Goal: Information Seeking & Learning: Learn about a topic

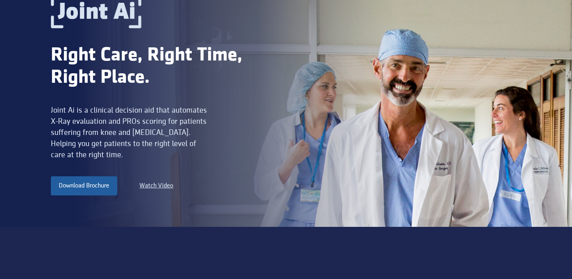
scroll to position [93, 0]
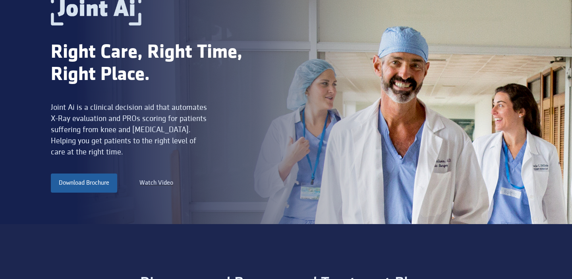
click at [163, 181] on div "Watch Video" at bounding box center [157, 183] width 34 height 10
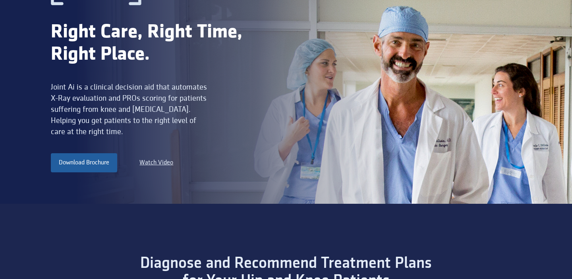
scroll to position [114, 0]
click at [171, 161] on div "Watch Video" at bounding box center [157, 162] width 34 height 10
click at [157, 161] on div "Watch Video" at bounding box center [157, 162] width 34 height 10
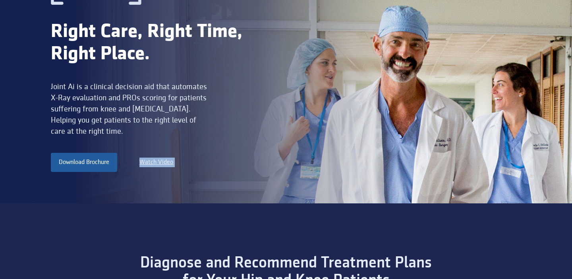
click at [157, 161] on div "Watch Video" at bounding box center [157, 162] width 34 height 10
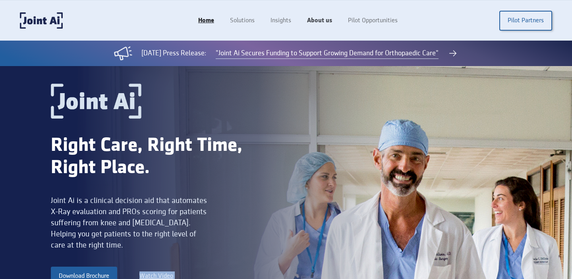
click at [319, 20] on link "About us" at bounding box center [319, 20] width 41 height 15
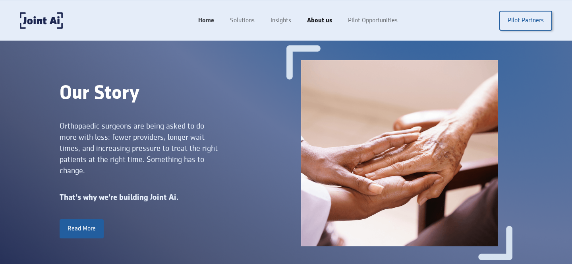
click at [208, 21] on link "Home" at bounding box center [206, 20] width 32 height 15
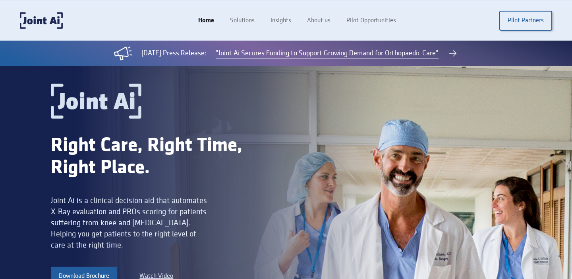
scroll to position [32, 0]
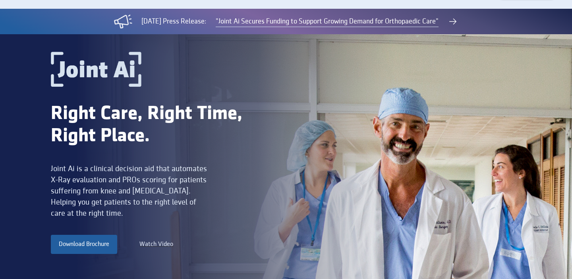
click at [159, 245] on div "Watch Video" at bounding box center [157, 244] width 34 height 10
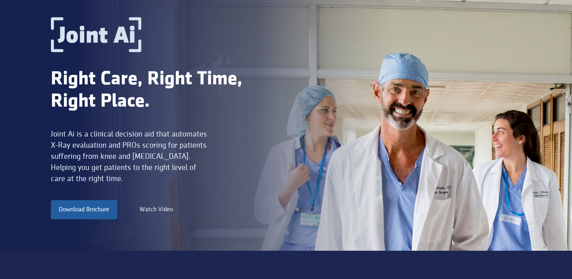
scroll to position [73, 0]
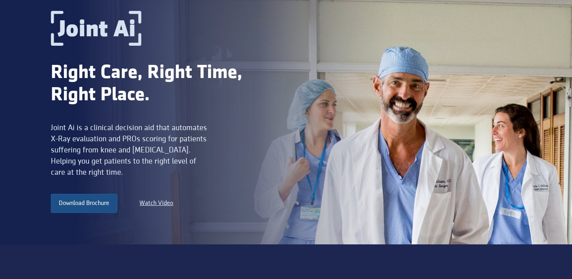
click at [99, 203] on link "Download Brochure" at bounding box center [84, 203] width 66 height 19
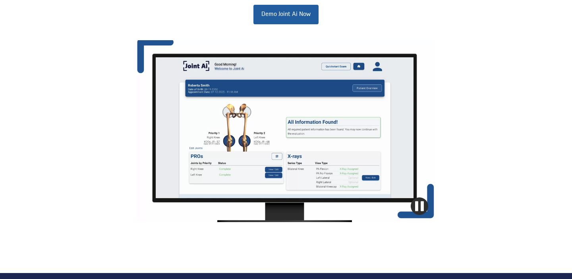
scroll to position [776, 0]
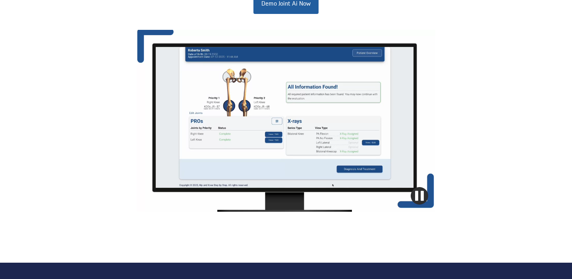
click at [364, 140] on video at bounding box center [286, 121] width 299 height 182
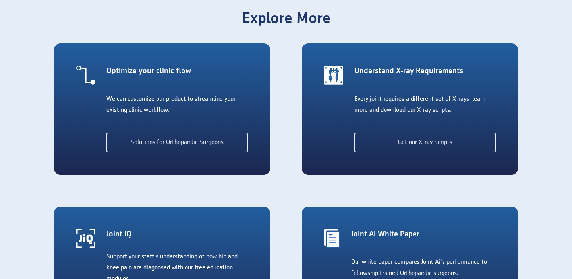
scroll to position [1318, 0]
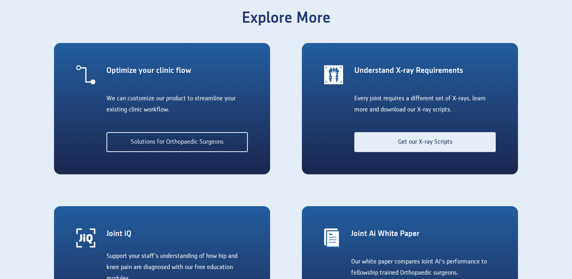
click at [448, 146] on link "Get our X-ray Scripts" at bounding box center [426, 142] width 142 height 20
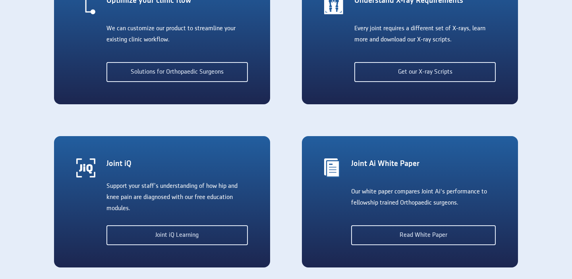
scroll to position [1397, 0]
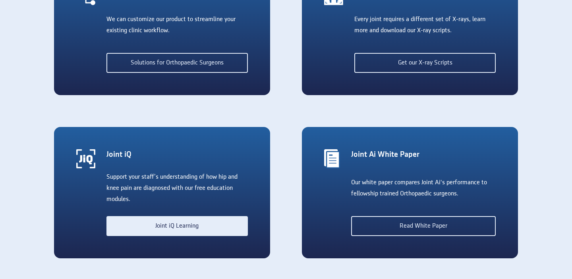
click at [221, 227] on link "Joint iQ Learning" at bounding box center [178, 226] width 142 height 20
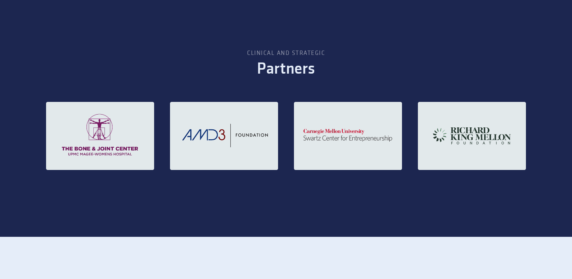
scroll to position [1042, 0]
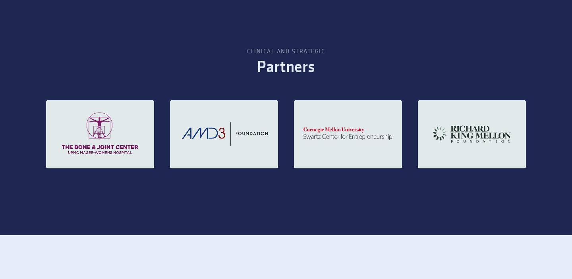
click at [211, 136] on img at bounding box center [224, 134] width 108 height 68
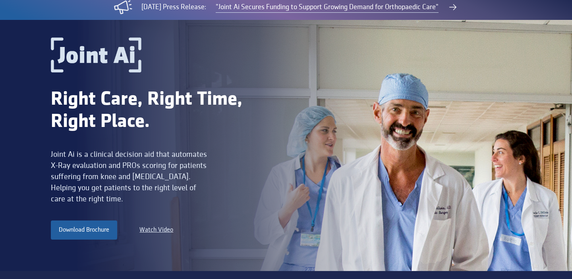
scroll to position [0, 0]
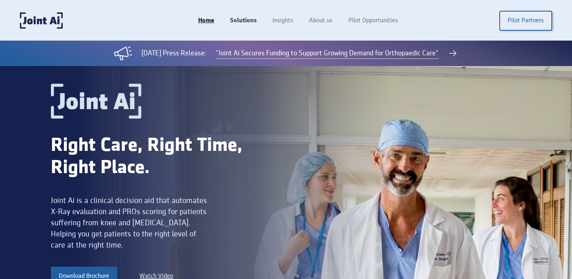
click at [256, 18] on link "Solutions" at bounding box center [243, 20] width 43 height 15
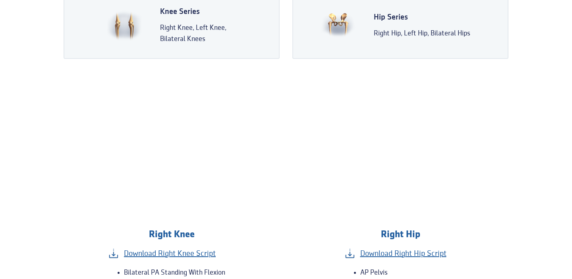
scroll to position [214, 0]
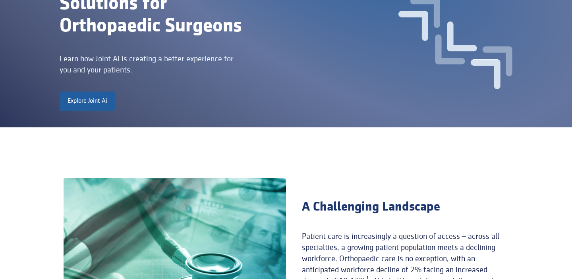
scroll to position [15, 0]
